Goal: Task Accomplishment & Management: Use online tool/utility

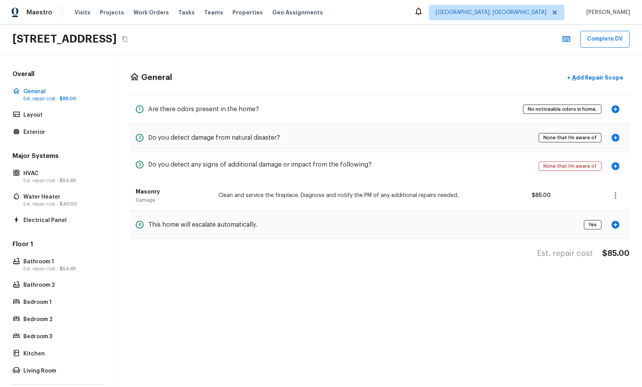
click at [405, 42] on div "1075 S Clifpark Cir, Anaheim, CA 92805 Complete DV" at bounding box center [321, 40] width 642 height 30
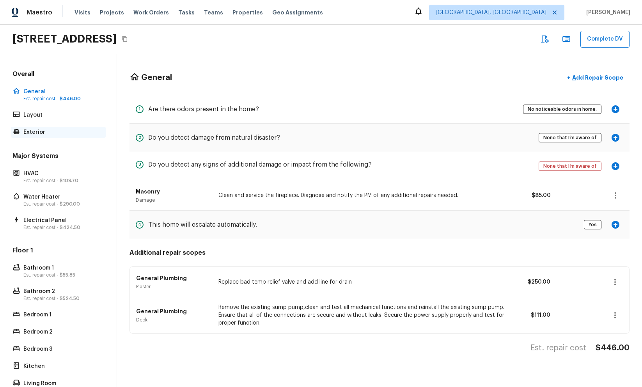
click at [42, 134] on p "Exterior" at bounding box center [62, 132] width 78 height 8
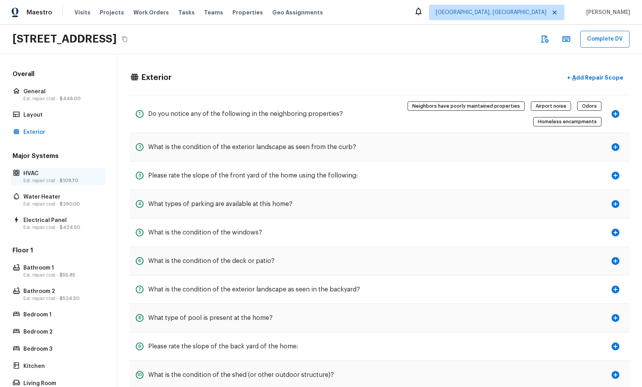
click at [66, 173] on p "HVAC" at bounding box center [62, 174] width 78 height 8
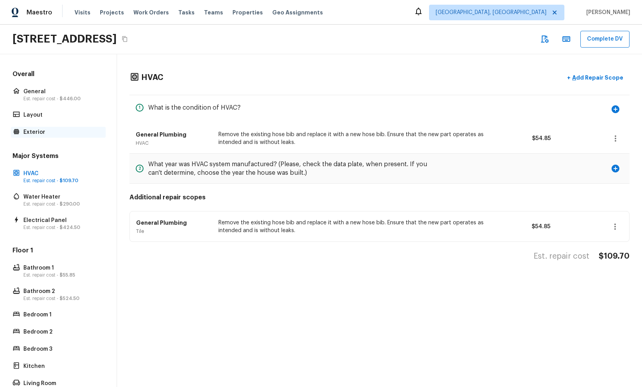
click at [54, 132] on p "Exterior" at bounding box center [62, 132] width 78 height 8
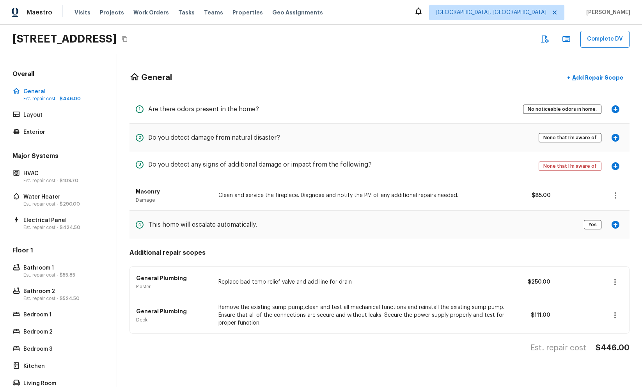
click at [54, 121] on div "Overall General Est. repair cost - $446.00 Layout Exterior" at bounding box center [58, 104] width 95 height 68
click at [53, 117] on p "Layout" at bounding box center [62, 115] width 78 height 8
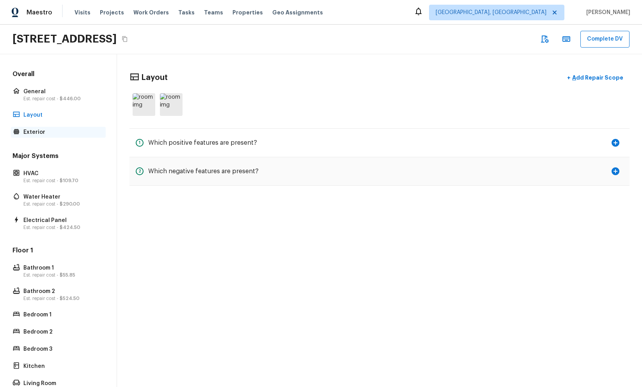
click at [52, 127] on div "Exterior" at bounding box center [58, 132] width 95 height 11
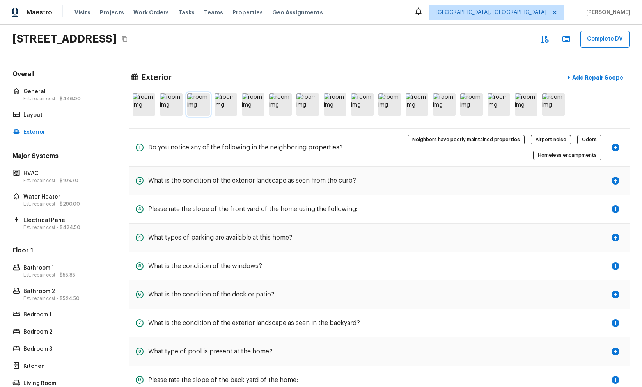
click at [202, 111] on img at bounding box center [198, 104] width 23 height 23
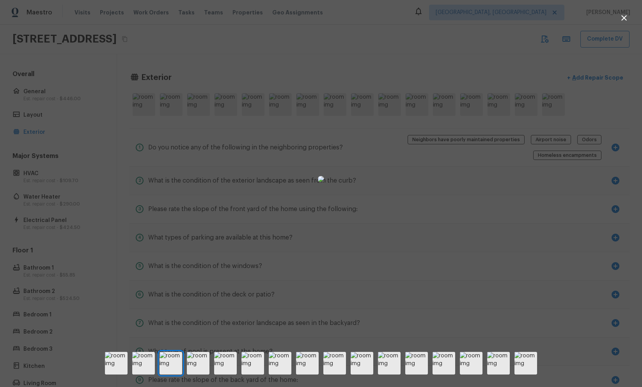
click at [134, 133] on div at bounding box center [321, 178] width 642 height 333
